Goal: Download file/media

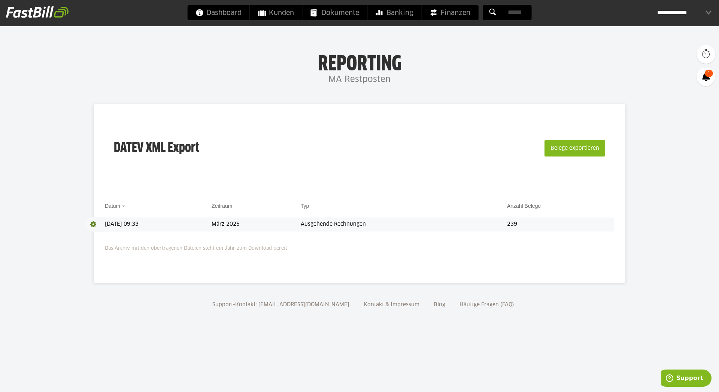
click at [287, 227] on td "März 2025" at bounding box center [256, 225] width 89 height 14
click at [372, 226] on td "Ausgehende Rechnungen" at bounding box center [404, 225] width 206 height 14
click at [413, 227] on td "Ausgehende Rechnungen" at bounding box center [404, 225] width 206 height 14
click at [583, 154] on button "Belege exportieren" at bounding box center [575, 148] width 61 height 16
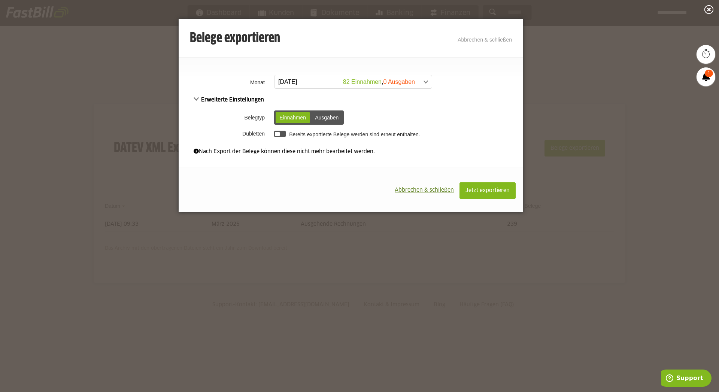
click at [422, 190] on span "Abbrechen & schließen" at bounding box center [424, 190] width 59 height 5
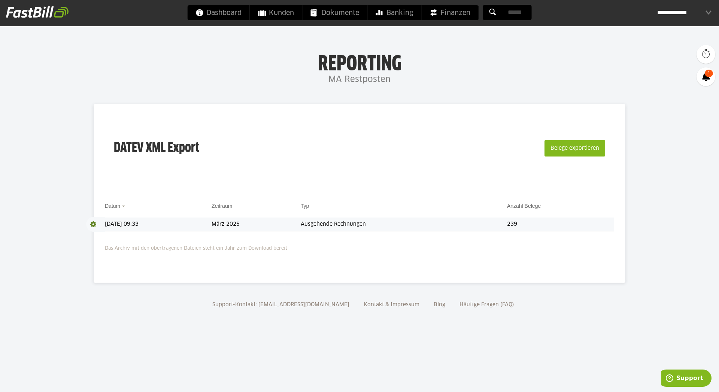
click at [90, 224] on span at bounding box center [95, 224] width 19 height 15
click at [99, 232] on link "Download" at bounding box center [106, 234] width 40 height 9
click at [95, 224] on span "Download" at bounding box center [95, 224] width 19 height 15
click at [106, 235] on link "Download" at bounding box center [106, 234] width 40 height 9
click at [581, 149] on button "Belege exportieren" at bounding box center [575, 148] width 61 height 16
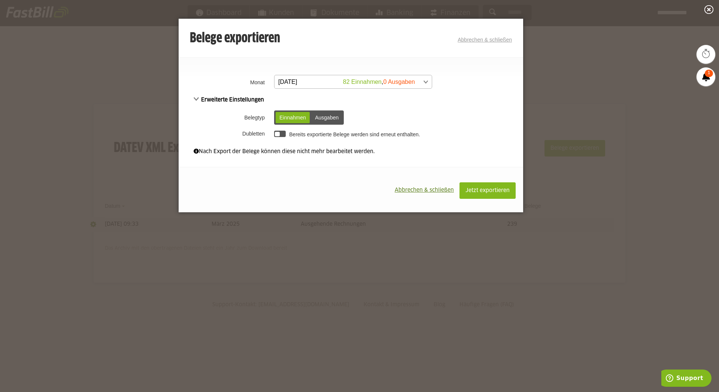
click at [565, 1] on div at bounding box center [359, 196] width 719 height 392
click at [501, 41] on link "Abbrechen & schließen" at bounding box center [485, 40] width 54 height 6
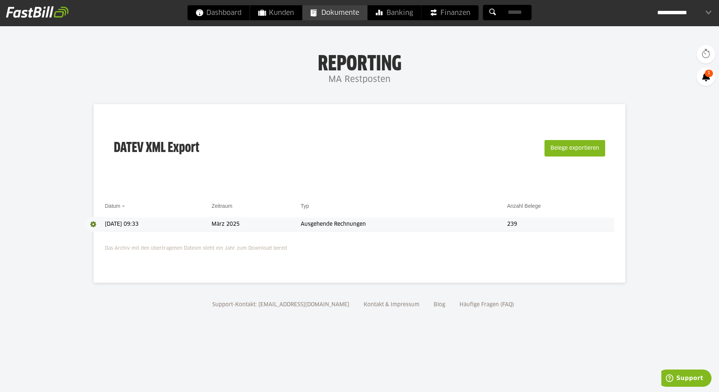
click at [338, 11] on span "Dokumente" at bounding box center [335, 12] width 48 height 15
